Goal: Information Seeking & Learning: Learn about a topic

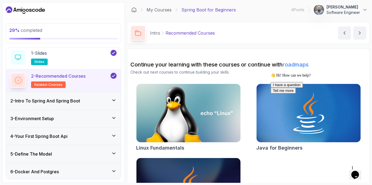
scroll to position [27, 0]
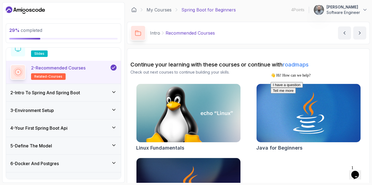
click at [78, 112] on div "3 - Environment Setup" at bounding box center [63, 110] width 106 height 7
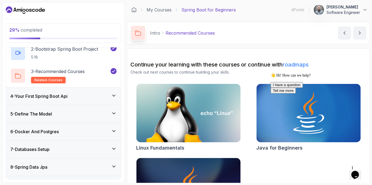
click at [79, 87] on div "4 - Your First Spring Boot Api" at bounding box center [63, 95] width 115 height 17
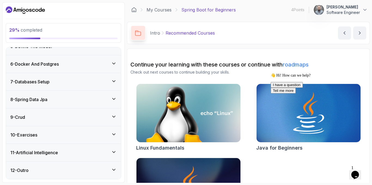
click at [80, 102] on div "8 - Spring Data Jpa" at bounding box center [63, 99] width 106 height 7
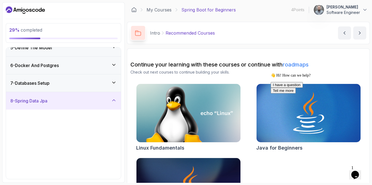
scroll to position [81, 0]
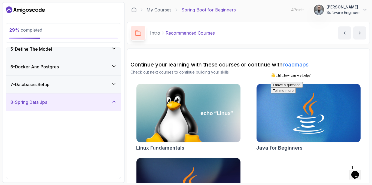
click at [80, 102] on div "8 - Spring Data Jpa" at bounding box center [63, 102] width 106 height 7
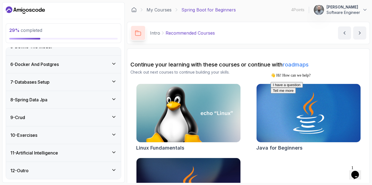
click at [81, 85] on div "7 - Databases Setup" at bounding box center [63, 81] width 115 height 17
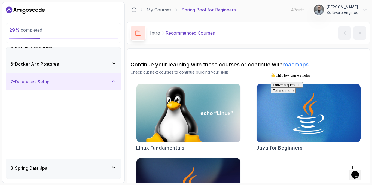
click at [81, 85] on div "7 - Databases Setup" at bounding box center [63, 81] width 115 height 17
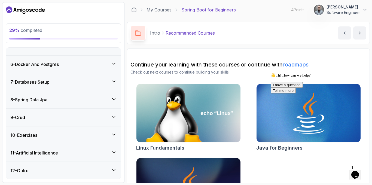
click at [76, 72] on div "6 - Docker And Postgres" at bounding box center [63, 64] width 115 height 17
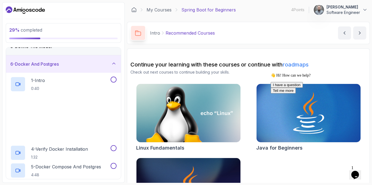
click at [76, 72] on div "6 - Docker And Postgres" at bounding box center [63, 63] width 115 height 17
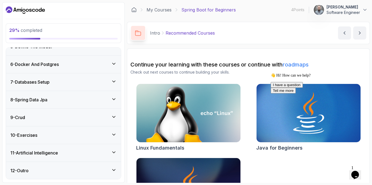
scroll to position [53, 0]
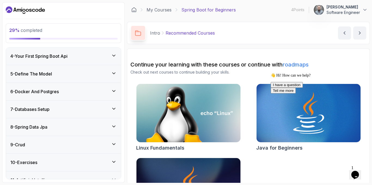
click at [76, 74] on div "5 - Define The Model" at bounding box center [63, 74] width 106 height 7
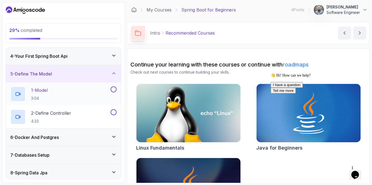
click at [69, 96] on div "1 - Model 3:04" at bounding box center [59, 93] width 99 height 15
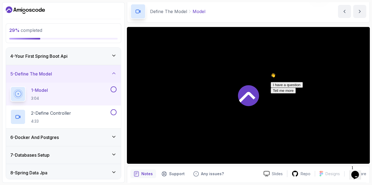
scroll to position [27, 0]
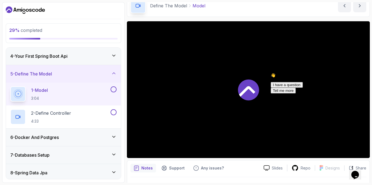
click at [364, 93] on div "👋 Hi! How can we help? I have a question Tell me more" at bounding box center [320, 83] width 98 height 20
click at [271, 73] on icon "Chat attention grabber" at bounding box center [271, 73] width 0 height 0
